Goal: Task Accomplishment & Management: Use online tool/utility

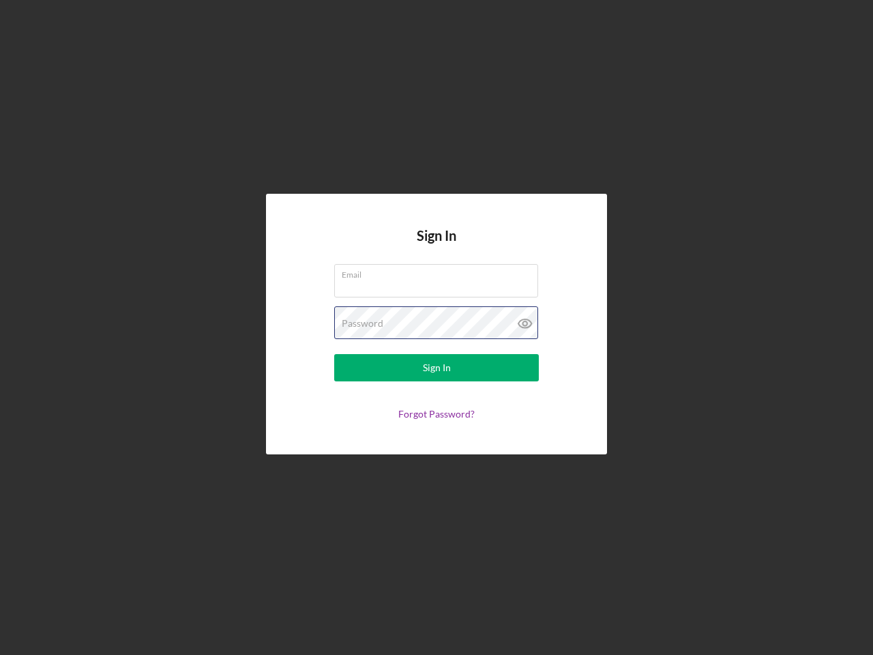
click at [437, 328] on div "Password" at bounding box center [436, 323] width 205 height 34
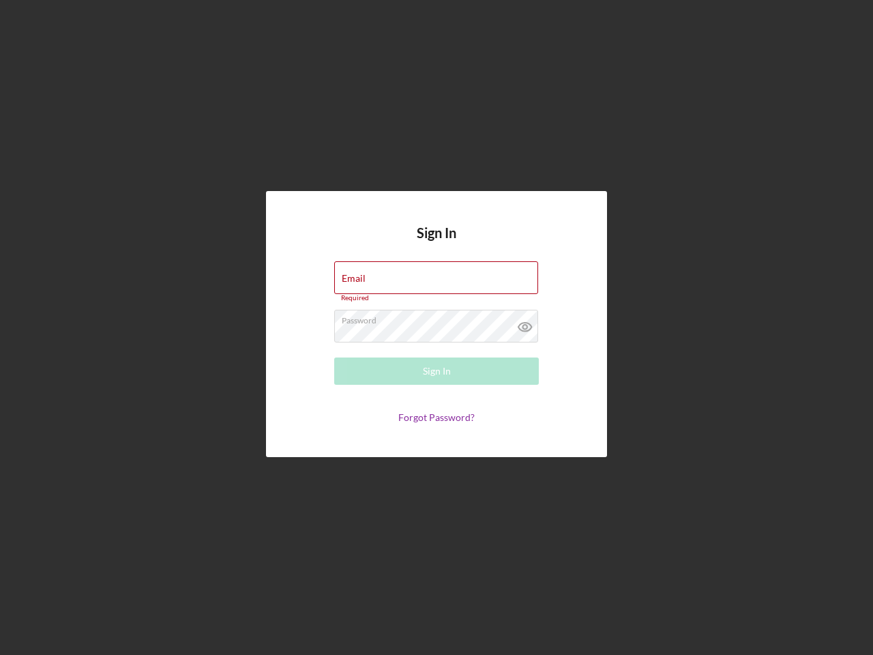
click at [525, 323] on icon at bounding box center [525, 327] width 34 height 34
